Goal: Task Accomplishment & Management: Use online tool/utility

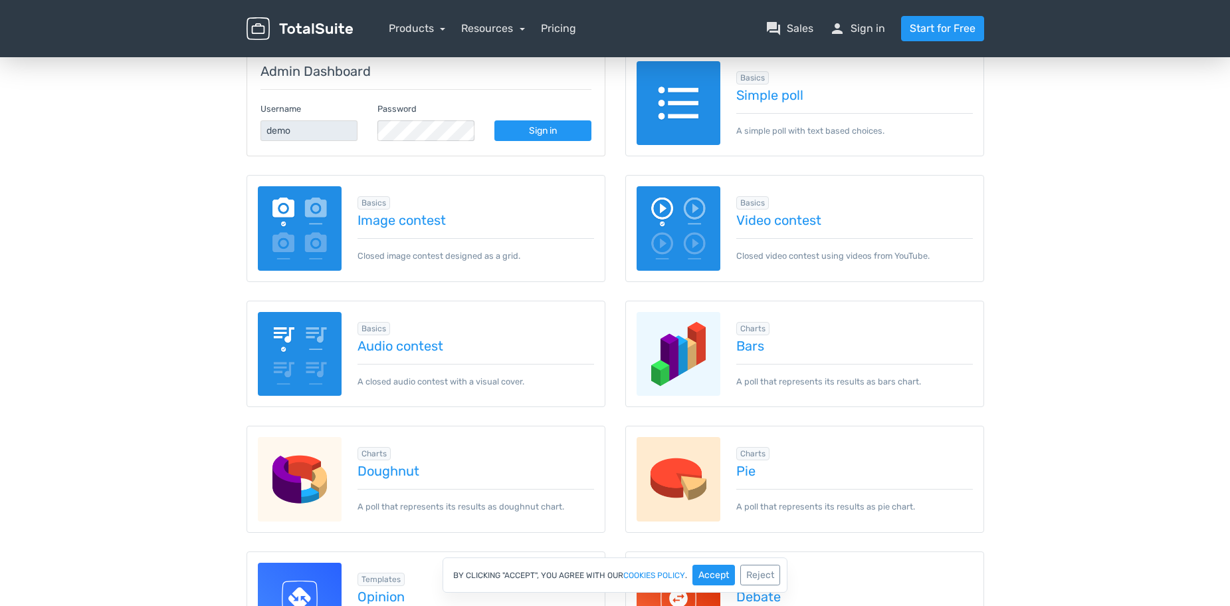
scroll to position [199, 0]
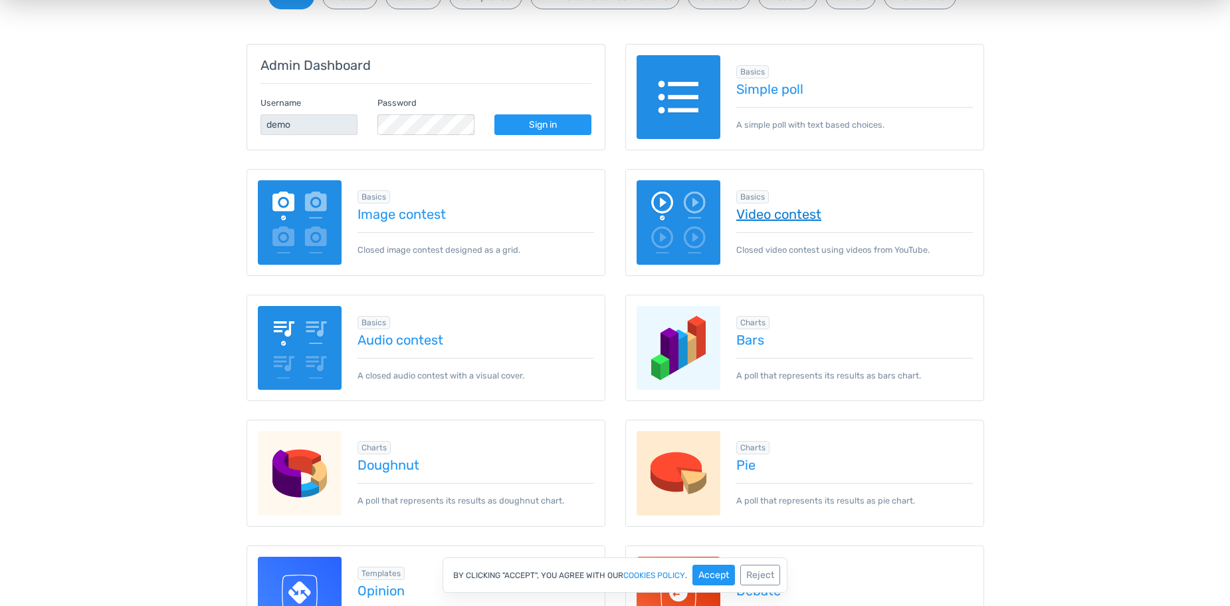
click at [747, 219] on link "Video contest" at bounding box center [854, 214] width 237 height 15
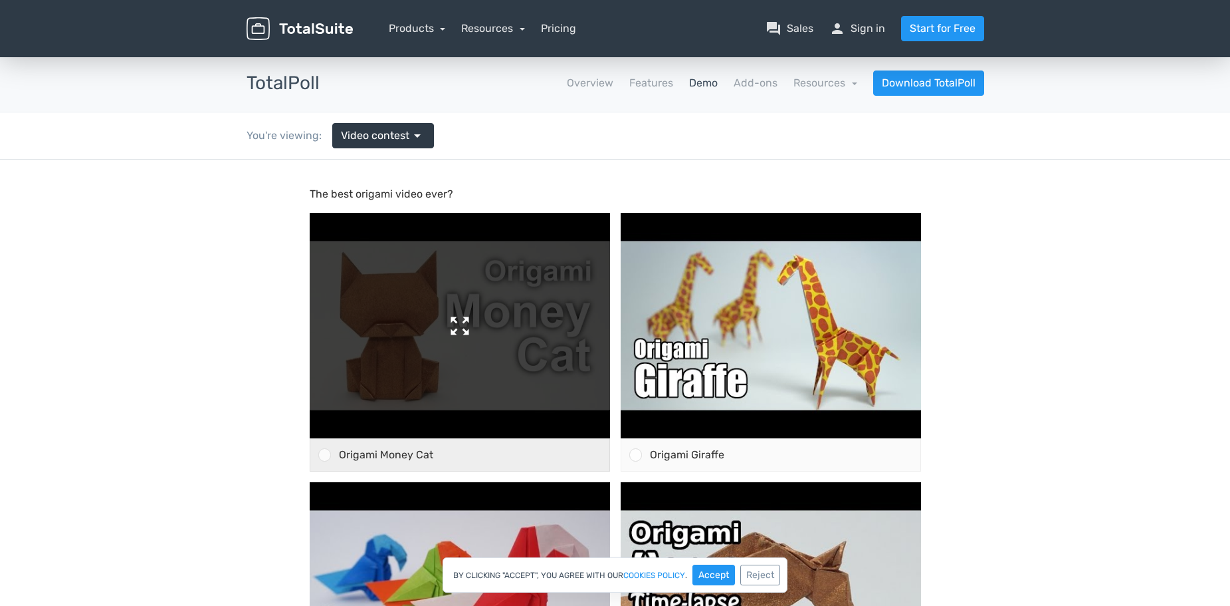
click at [473, 330] on img at bounding box center [460, 325] width 300 height 225
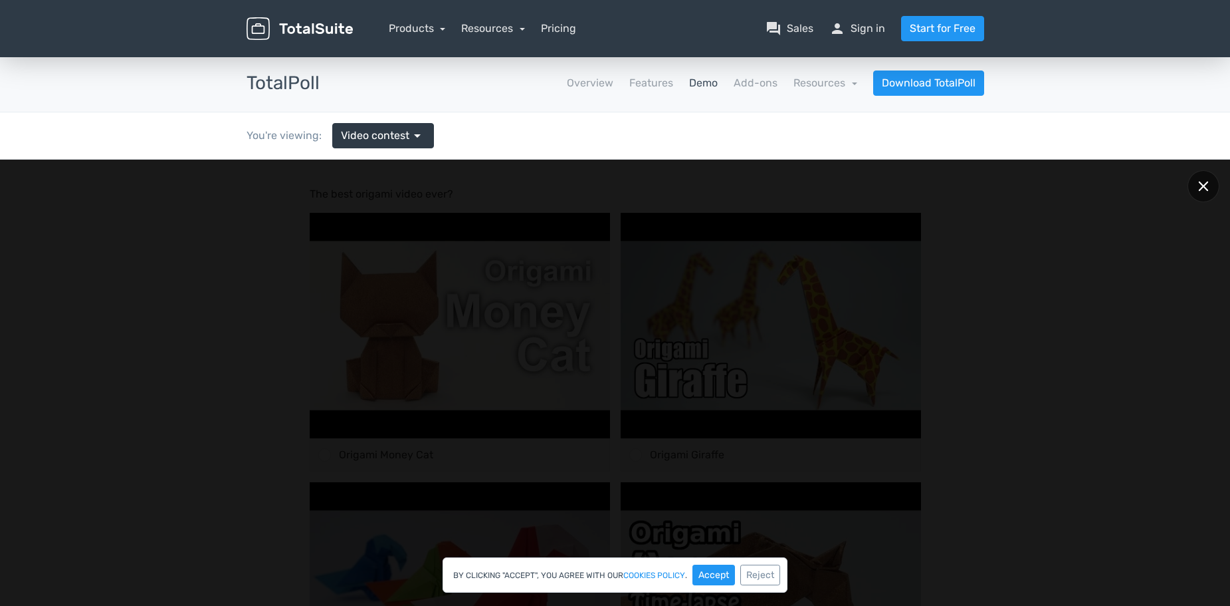
click at [1210, 185] on div at bounding box center [1204, 186] width 32 height 32
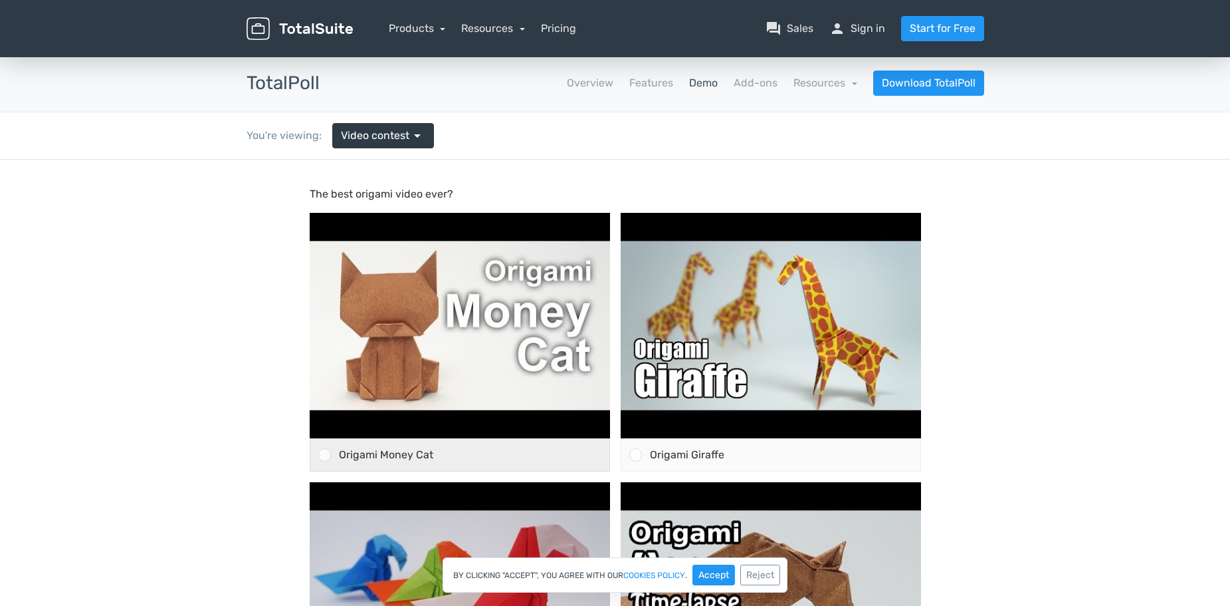
click at [506, 455] on div "Origami Money Cat" at bounding box center [470, 455] width 278 height 32
click at [324, 455] on input "Origami Money Cat" at bounding box center [324, 455] width 0 height 0
